Goal: Check status

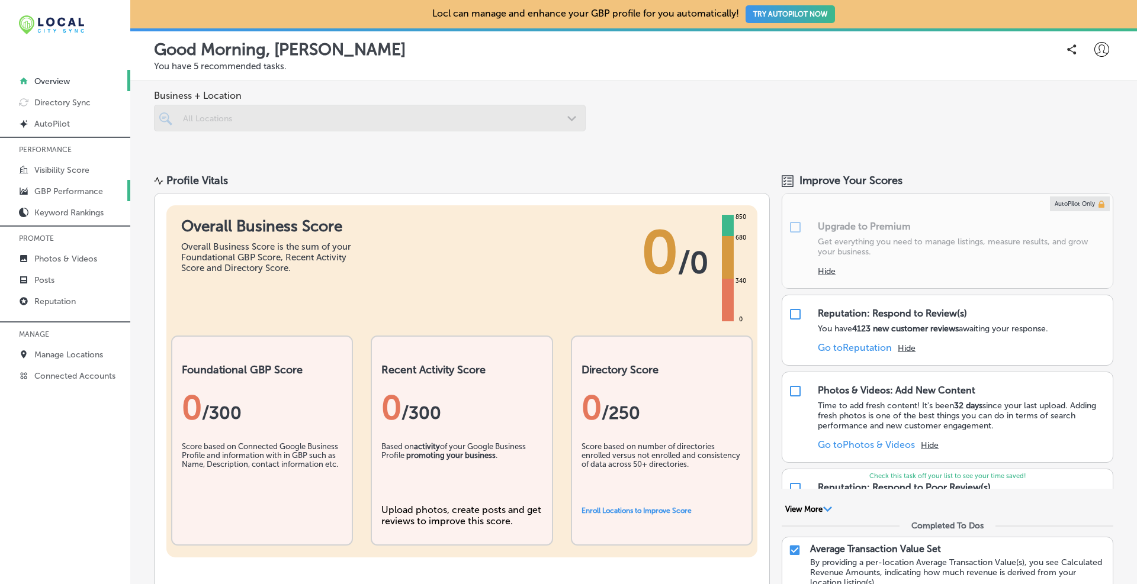
click at [67, 192] on p "GBP Performance" at bounding box center [68, 192] width 69 height 10
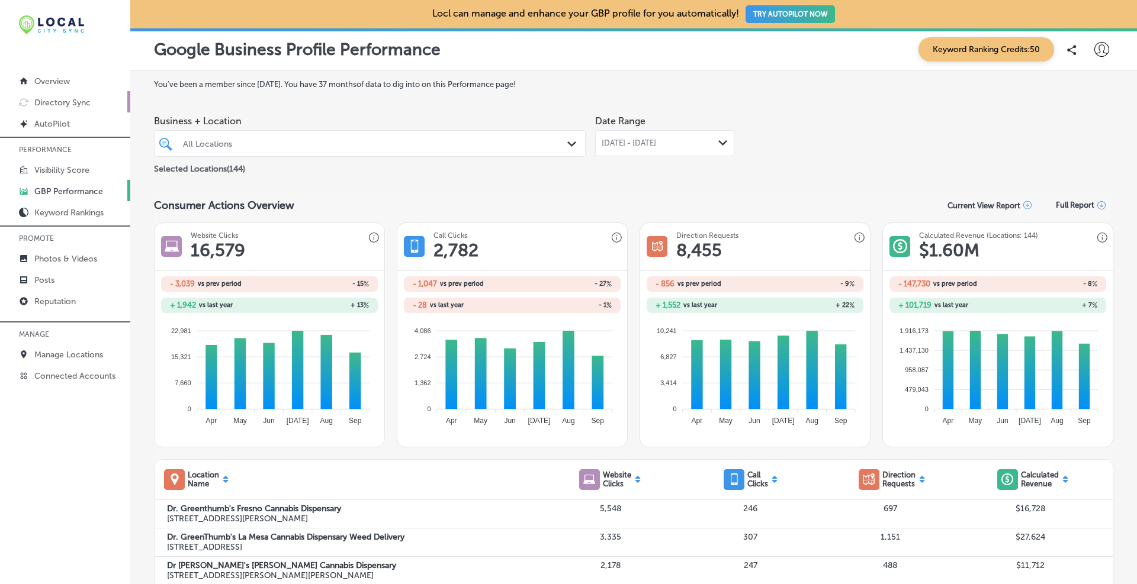
click at [57, 102] on p "Directory Sync" at bounding box center [62, 103] width 56 height 10
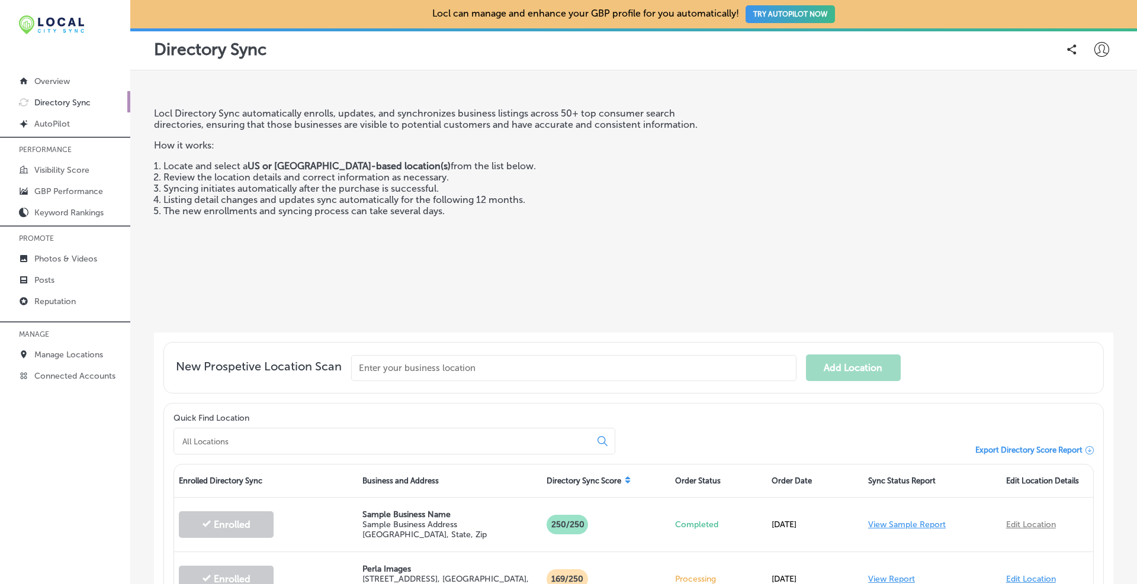
click at [388, 428] on div at bounding box center [394, 441] width 442 height 27
click at [388, 436] on input at bounding box center [384, 441] width 407 height 11
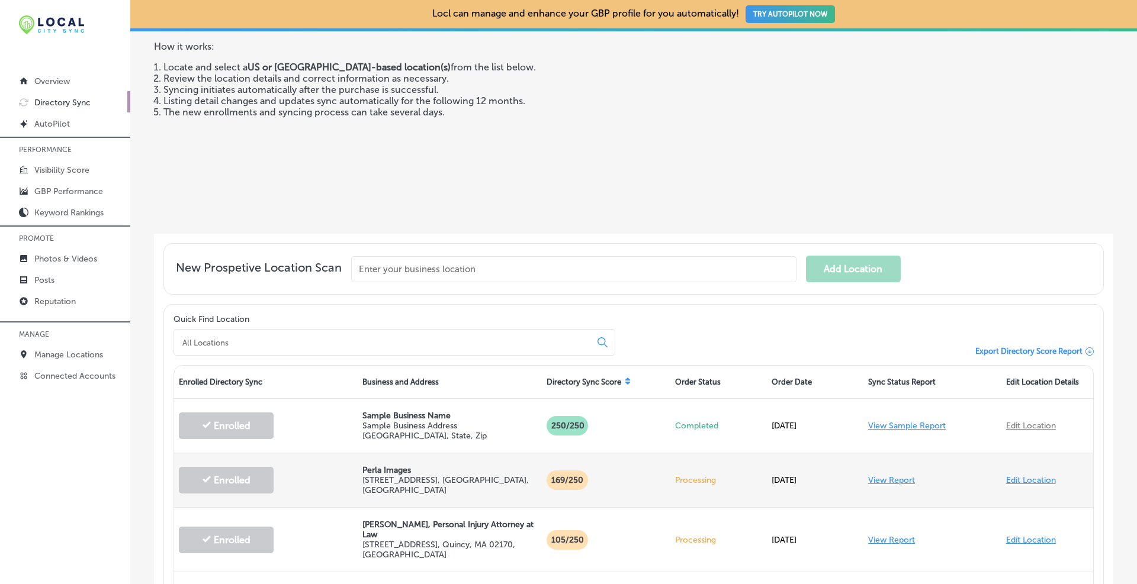
click at [613, 444] on link "View Report" at bounding box center [891, 480] width 47 height 10
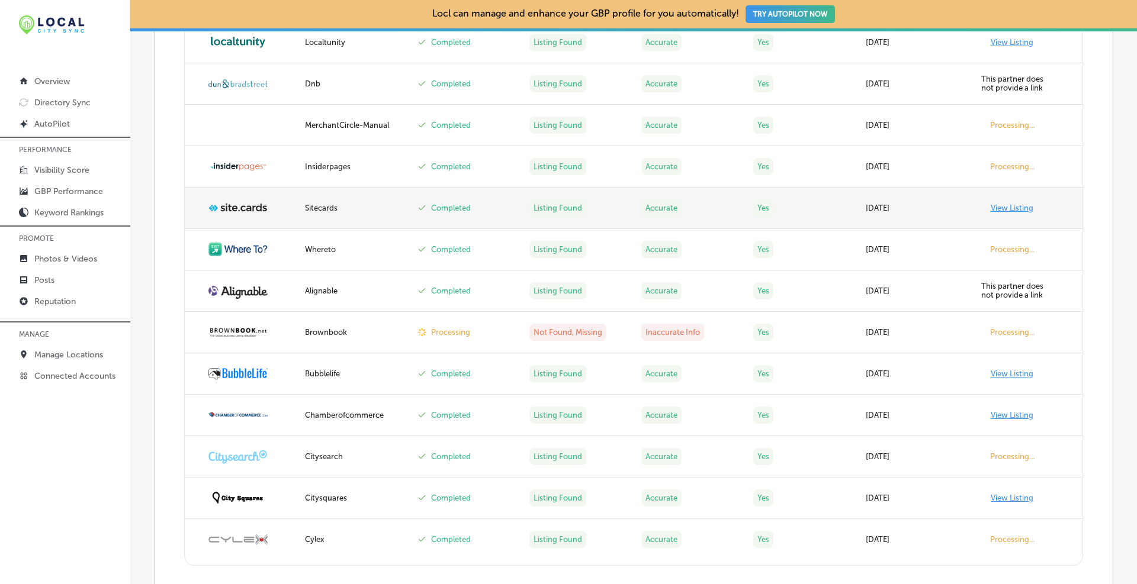
scroll to position [2165, 0]
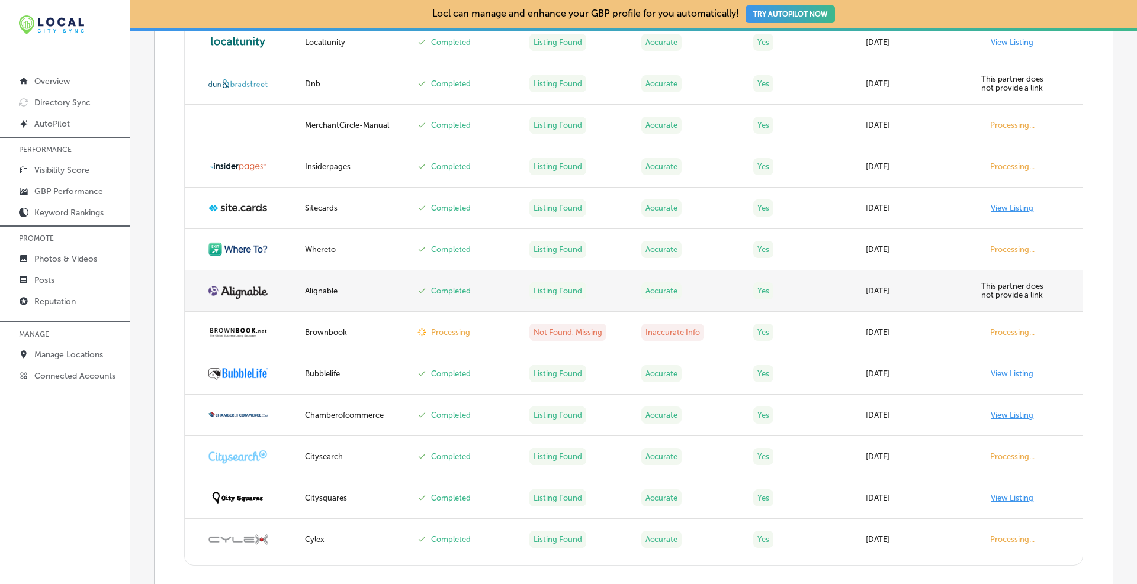
scroll to position [2165, 0]
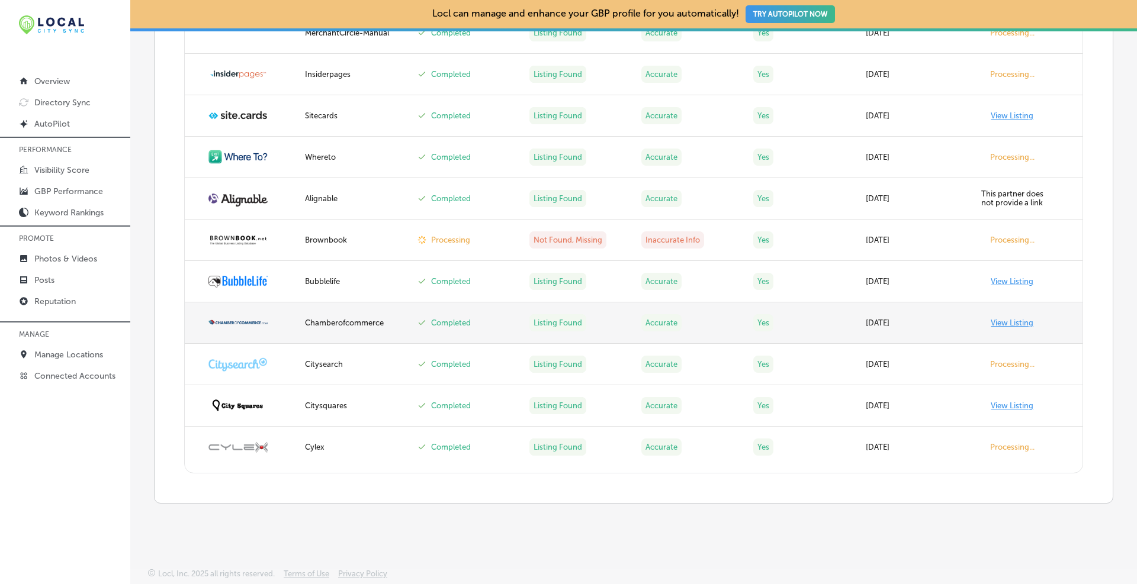
click at [1013, 322] on link "View Listing" at bounding box center [1012, 323] width 43 height 9
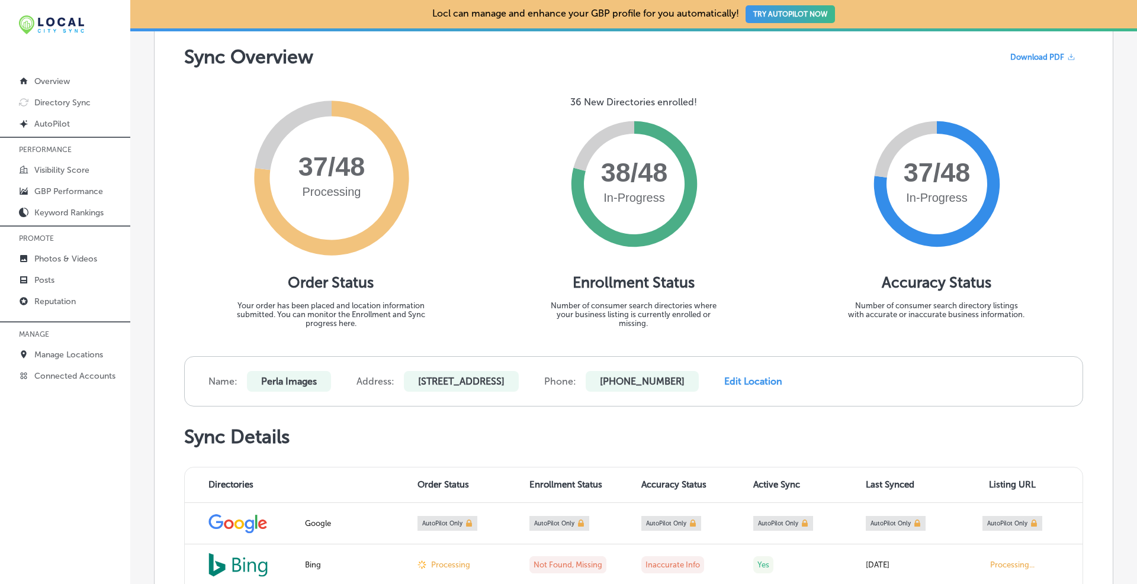
scroll to position [0, 0]
